Goal: Transaction & Acquisition: Purchase product/service

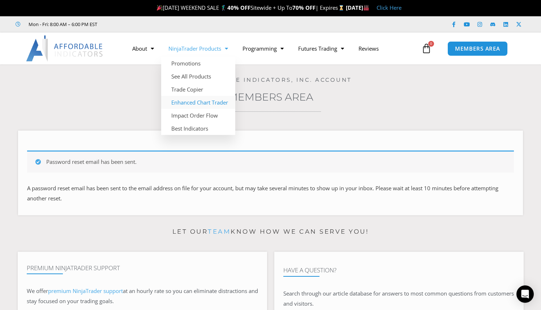
click at [210, 107] on link "Enhanced Chart Trader" at bounding box center [198, 102] width 74 height 13
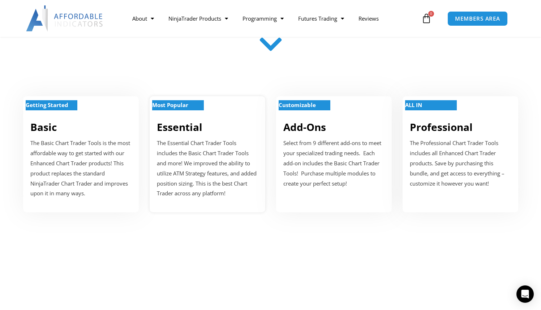
scroll to position [262, 0]
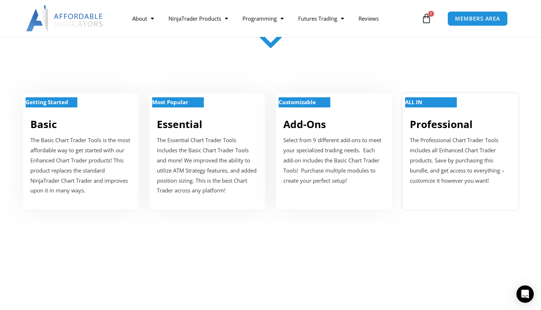
click at [448, 160] on p "The Professional Chart Trader Tools includes all Enhanced Chart Trader products…" at bounding box center [460, 160] width 101 height 50
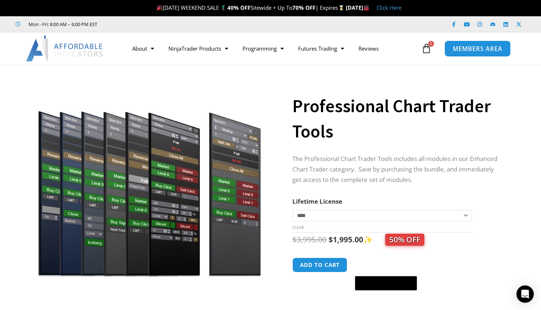
click at [460, 48] on span "MEMBERS AREA" at bounding box center [477, 49] width 49 height 6
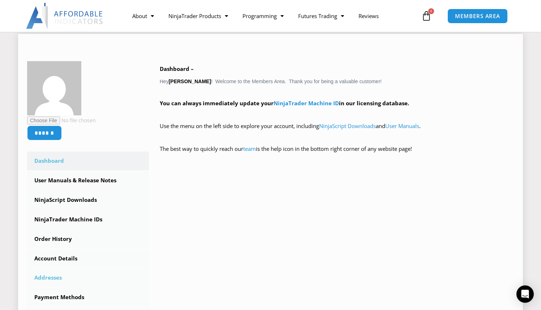
scroll to position [109, 0]
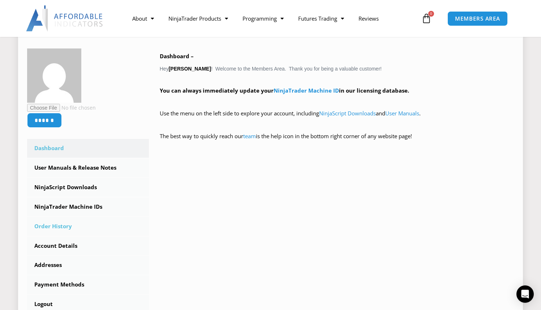
click at [63, 229] on link "Order History" at bounding box center [88, 226] width 122 height 19
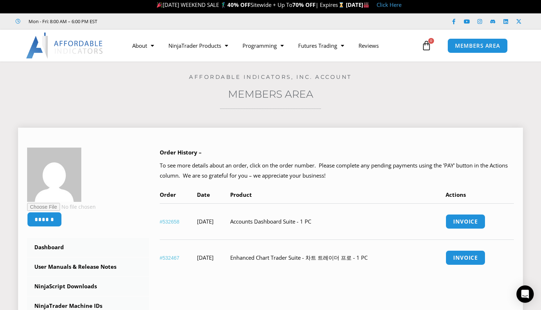
scroll to position [9, 0]
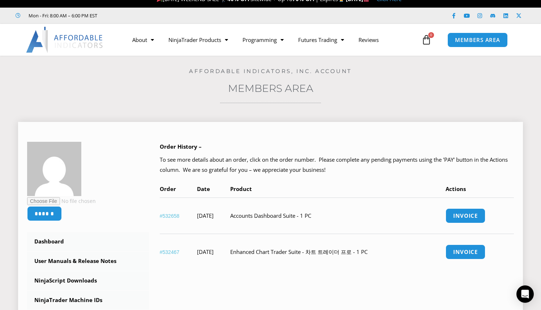
drag, startPoint x: 258, startPoint y: 254, endPoint x: 333, endPoint y: 250, distance: 75.2
click at [333, 250] on td "Enhanced Chart Trader Suite - 차트 트레이더 프로 - 1 PC" at bounding box center [337, 251] width 215 height 36
click at [354, 255] on td "Enhanced Chart Trader Suite - 차트 트레이더 프로 - 1 PC" at bounding box center [337, 251] width 215 height 36
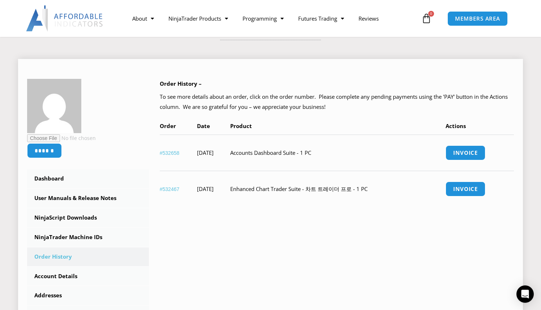
scroll to position [42, 0]
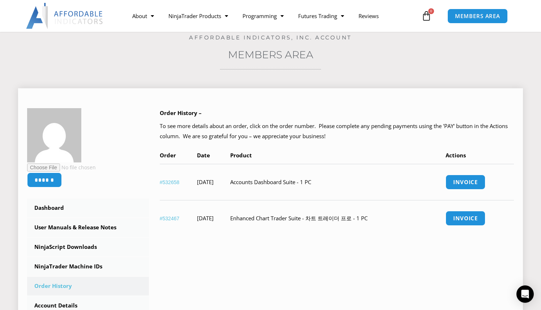
click at [167, 220] on link "#532467" at bounding box center [170, 218] width 20 height 6
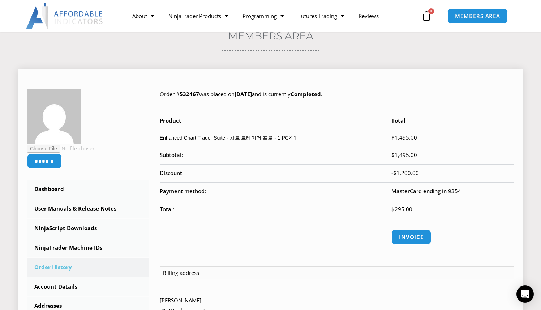
scroll to position [61, 0]
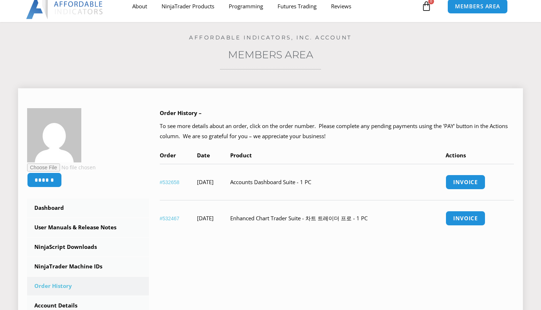
scroll to position [42, 0]
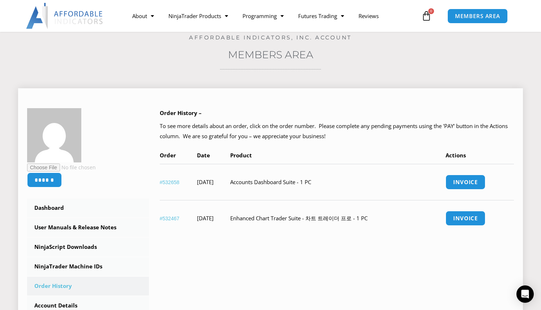
click at [174, 183] on link "#532658" at bounding box center [170, 182] width 20 height 6
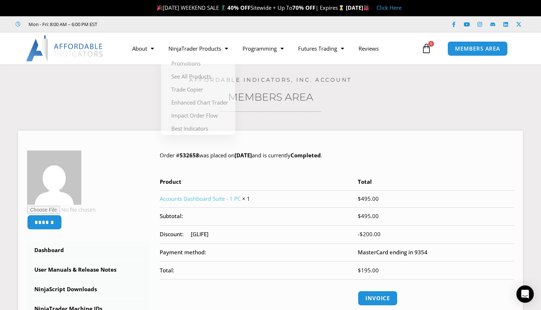
click at [292, 7] on strong "70% OFF" at bounding box center [303, 7] width 23 height 7
click at [401, 10] on link "Click Here" at bounding box center [388, 7] width 25 height 7
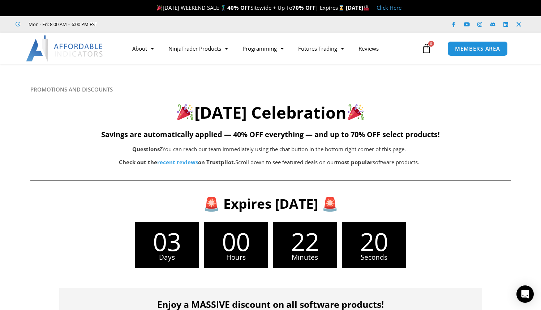
scroll to position [397, 0]
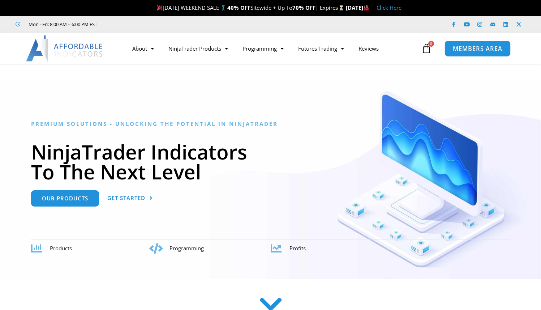
click at [471, 49] on span "MEMBERS AREA" at bounding box center [477, 49] width 49 height 6
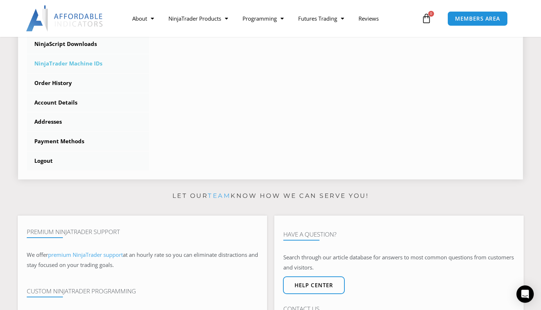
scroll to position [186, 0]
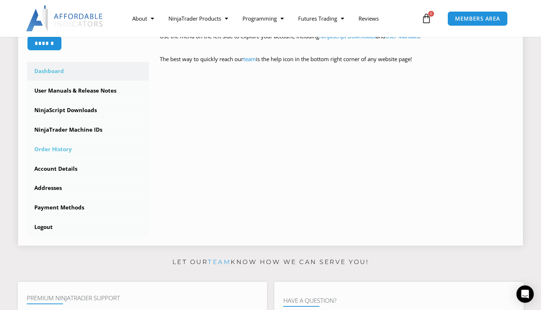
click at [59, 152] on link "Order History" at bounding box center [88, 149] width 122 height 19
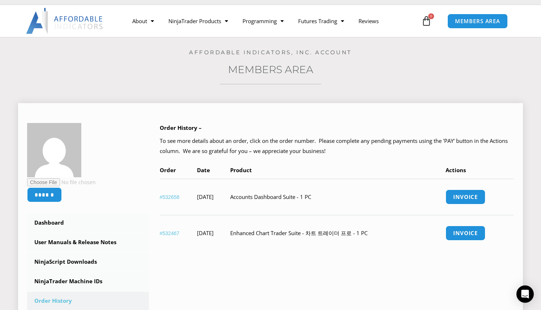
scroll to position [33, 0]
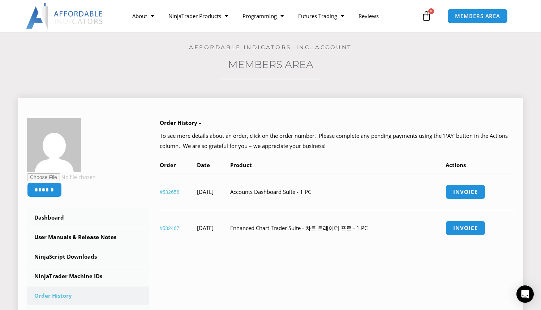
click at [170, 189] on link "#532658" at bounding box center [170, 192] width 20 height 6
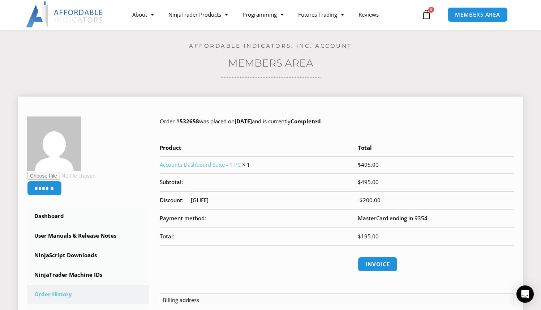
scroll to position [44, 0]
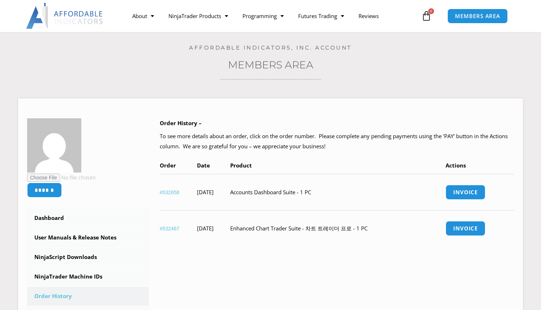
scroll to position [33, 0]
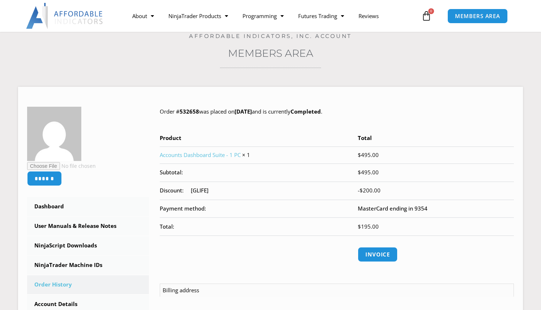
scroll to position [44, 0]
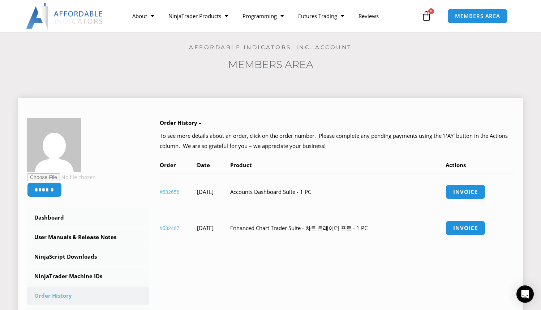
click at [170, 227] on link "#532467" at bounding box center [170, 228] width 20 height 6
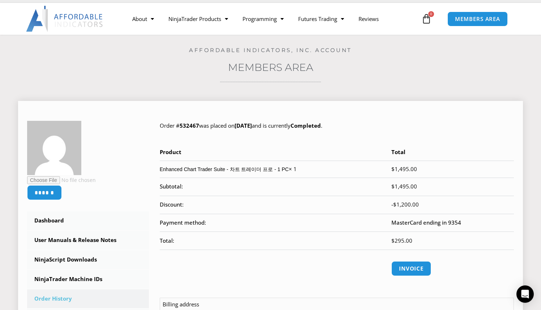
scroll to position [30, 0]
drag, startPoint x: 248, startPoint y: 268, endPoint x: 246, endPoint y: 285, distance: 17.1
click at [248, 268] on th at bounding box center [276, 267] width 232 height 37
click at [249, 290] on div "Order # 532467 was placed on August 5, 2025 and is currently Completed . Produc…" at bounding box center [337, 258] width 354 height 276
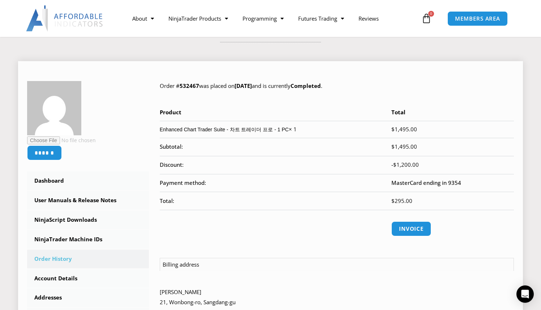
scroll to position [56, 0]
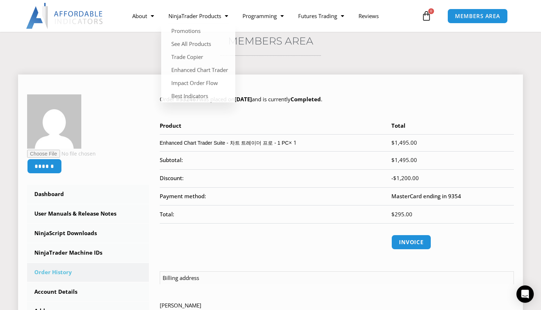
click at [309, 239] on th at bounding box center [276, 241] width 232 height 37
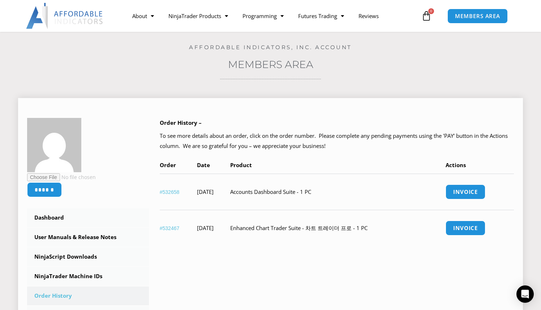
click at [173, 189] on link "#532658" at bounding box center [170, 192] width 20 height 6
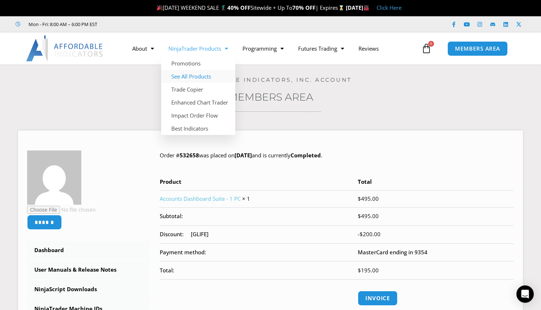
click at [194, 77] on link "See All Products" at bounding box center [198, 76] width 74 height 13
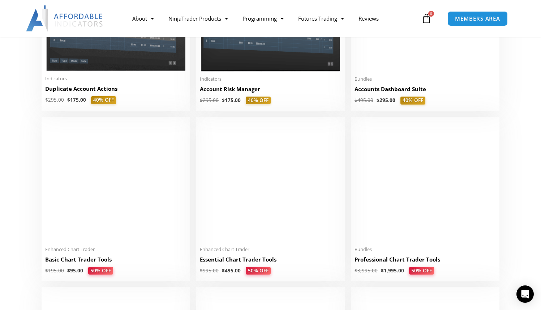
scroll to position [285, 0]
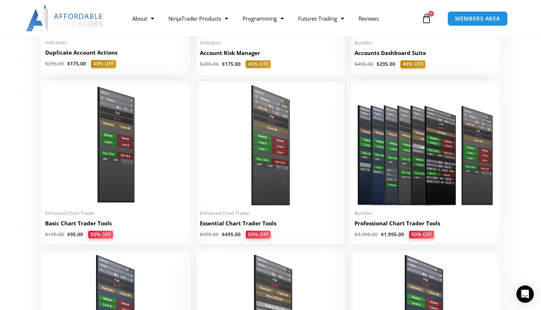
click at [243, 224] on h2 "Essential Chart Trader Tools" at bounding box center [270, 223] width 141 height 8
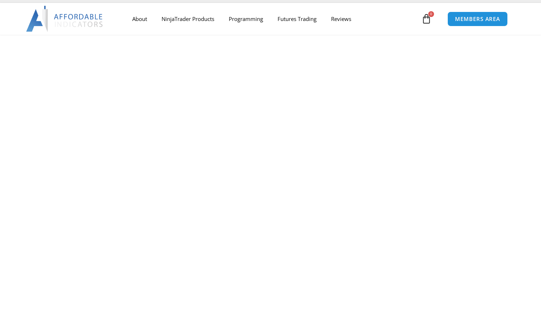
scroll to position [31, 0]
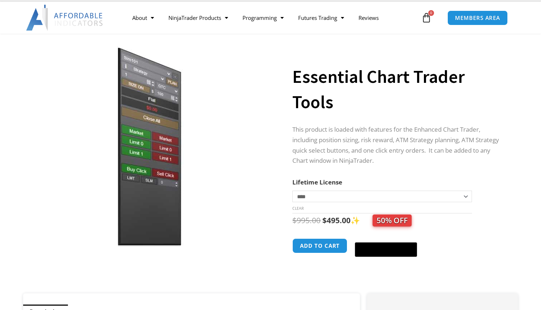
click at [372, 196] on select "**********" at bounding box center [381, 196] width 179 height 12
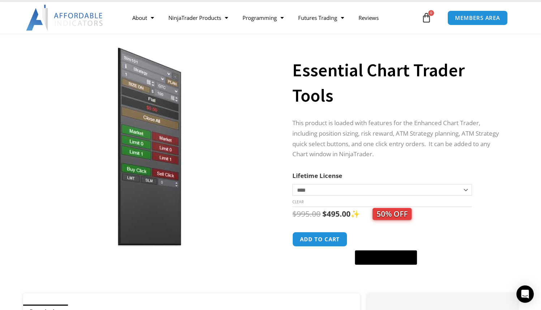
click at [372, 195] on select "**********" at bounding box center [381, 190] width 179 height 12
click at [292, 184] on select "**********" at bounding box center [381, 190] width 179 height 12
click at [367, 193] on select "**********" at bounding box center [381, 190] width 179 height 12
select select "*"
click at [292, 184] on select "**********" at bounding box center [381, 190] width 179 height 12
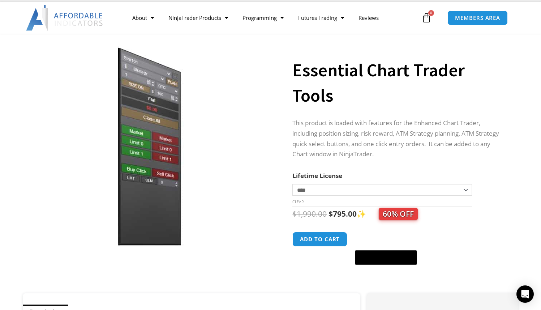
click at [371, 170] on th "Lifetime License" at bounding box center [381, 175] width 179 height 11
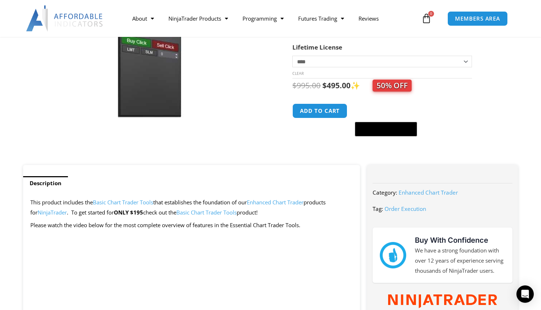
scroll to position [302, 0]
